Goal: Task Accomplishment & Management: Use online tool/utility

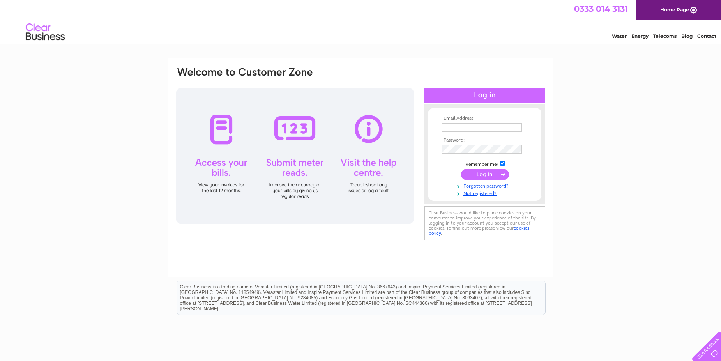
type input "robert.flatman@charles-stamper.com"
click at [503, 174] on input "submit" at bounding box center [485, 174] width 48 height 11
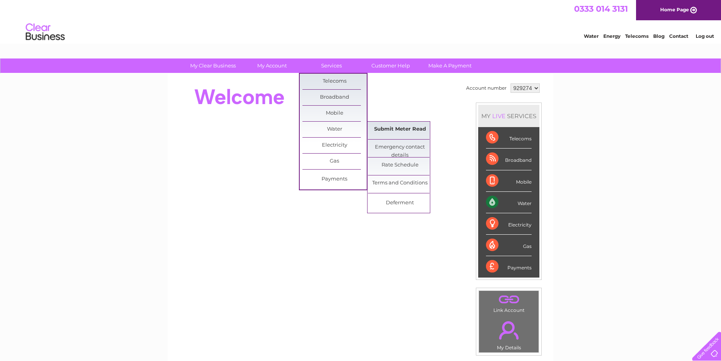
click at [406, 129] on link "Submit Meter Read" at bounding box center [400, 130] width 64 height 16
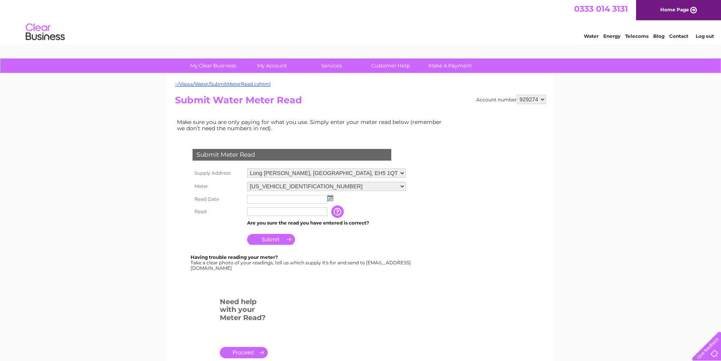
click at [331, 199] on img at bounding box center [330, 198] width 6 height 6
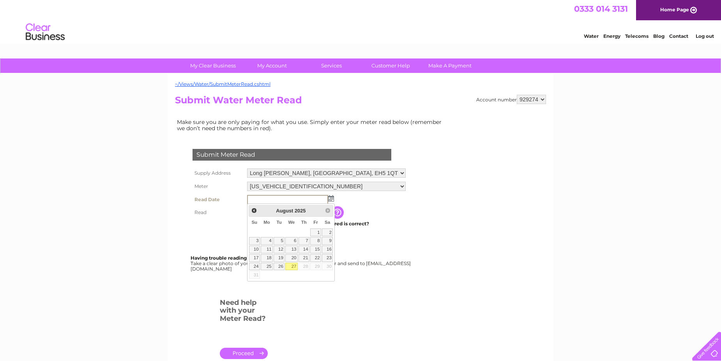
click at [293, 263] on link "27" at bounding box center [291, 267] width 12 height 8
type input "2025/08/27"
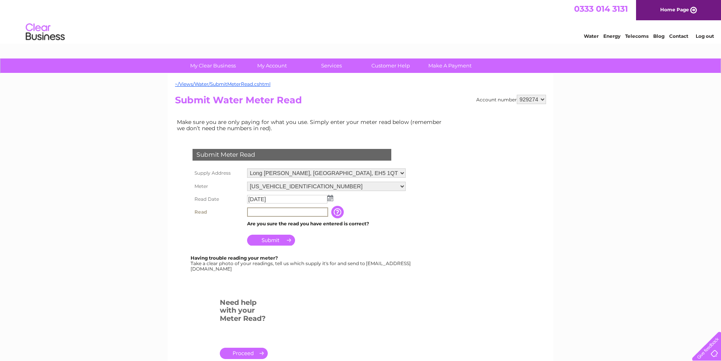
click at [264, 215] on input "text" at bounding box center [287, 211] width 81 height 9
type input "502"
click at [276, 241] on input "Submit" at bounding box center [271, 239] width 48 height 11
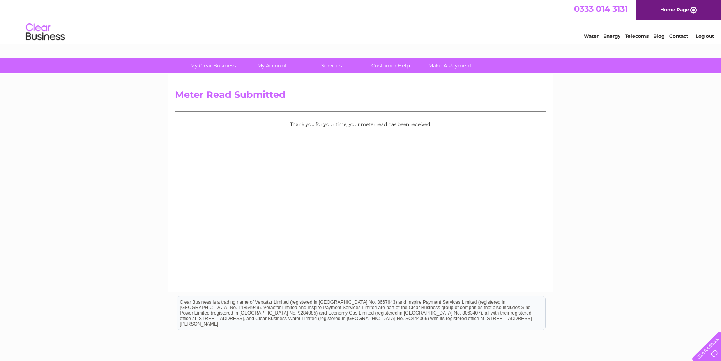
click at [708, 39] on link "Log out" at bounding box center [704, 36] width 18 height 6
